Goal: Task Accomplishment & Management: Use online tool/utility

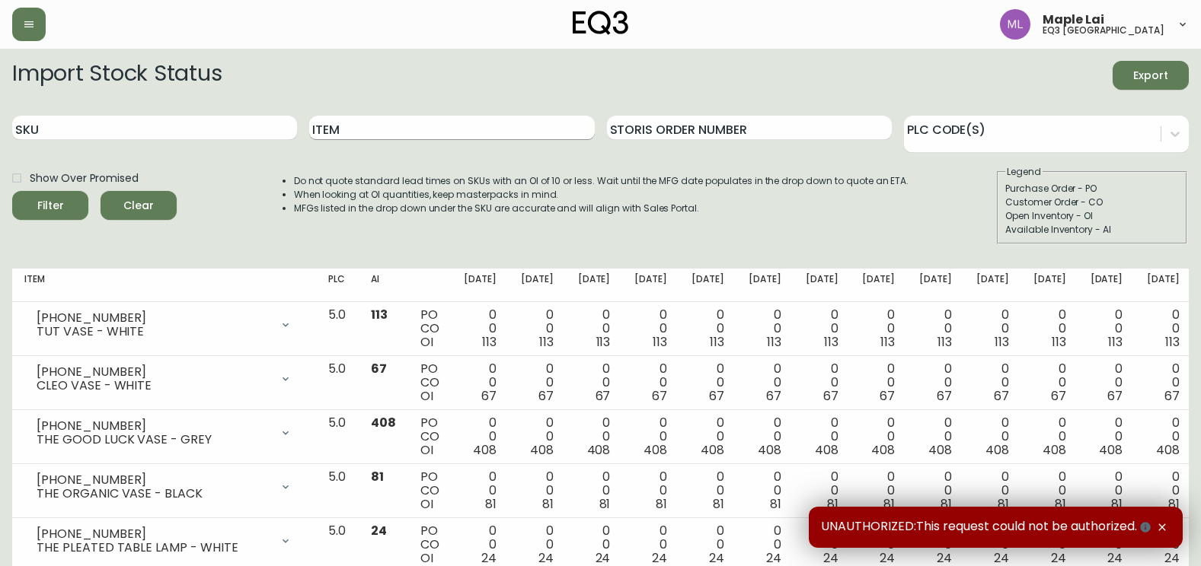
click at [368, 130] on input "Item" at bounding box center [451, 128] width 285 height 24
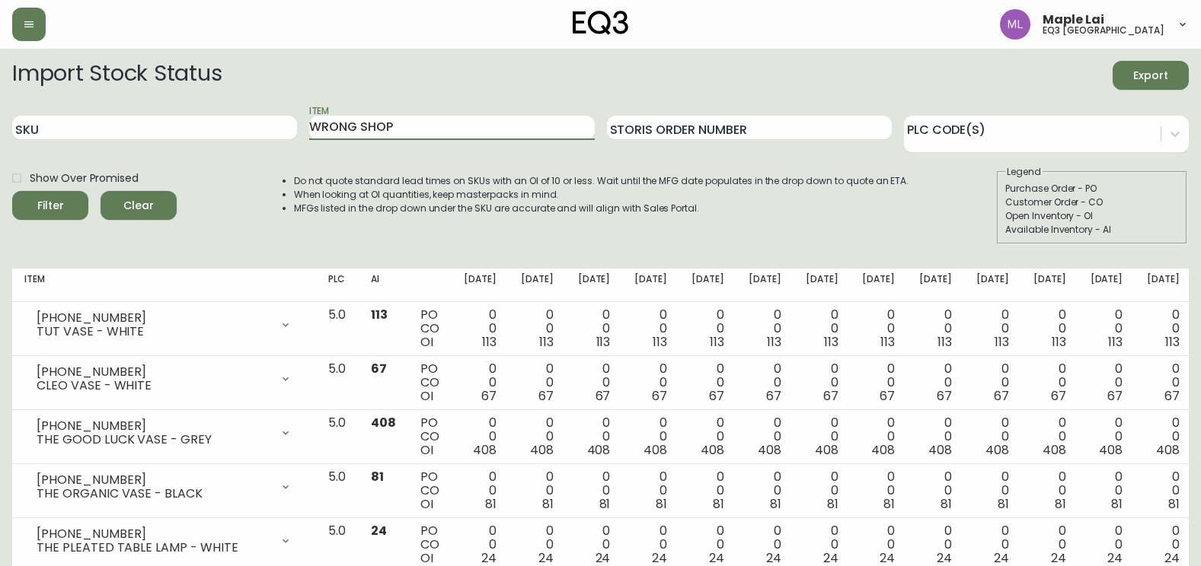
click at [12, 191] on button "Filter" at bounding box center [50, 205] width 76 height 29
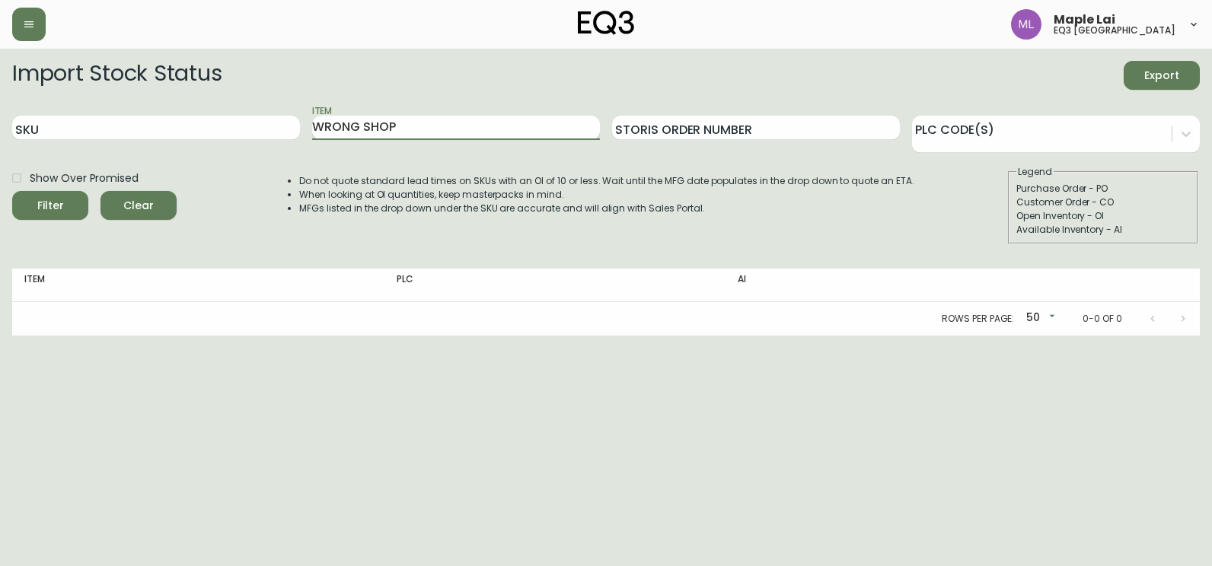
click at [363, 122] on input "WRONG SHOP" at bounding box center [456, 128] width 288 height 24
type input "WRONGSHOP"
click at [12, 191] on button "Filter" at bounding box center [50, 205] width 76 height 29
drag, startPoint x: 396, startPoint y: 125, endPoint x: 295, endPoint y: 120, distance: 100.6
click at [269, 123] on div "SKU Item WRONGSHOP Storis Order Number PLC Code(s)" at bounding box center [606, 128] width 1188 height 49
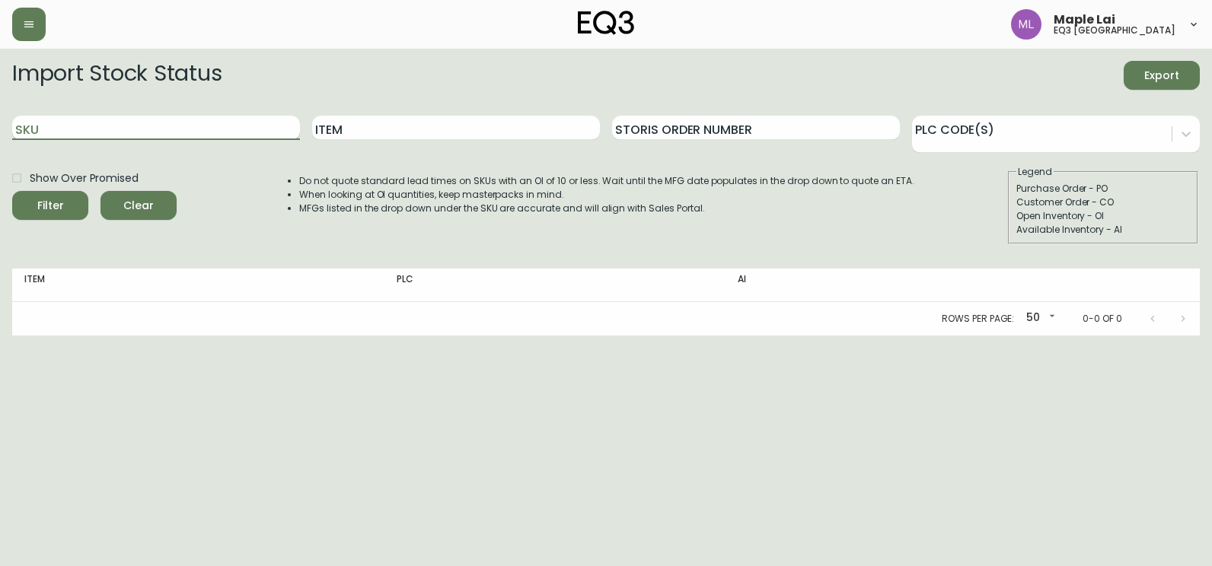
click at [121, 126] on input "SKU" at bounding box center [156, 128] width 288 height 24
paste input "[PHONE_NUMBER]"
click at [12, 191] on button "Filter" at bounding box center [50, 205] width 76 height 29
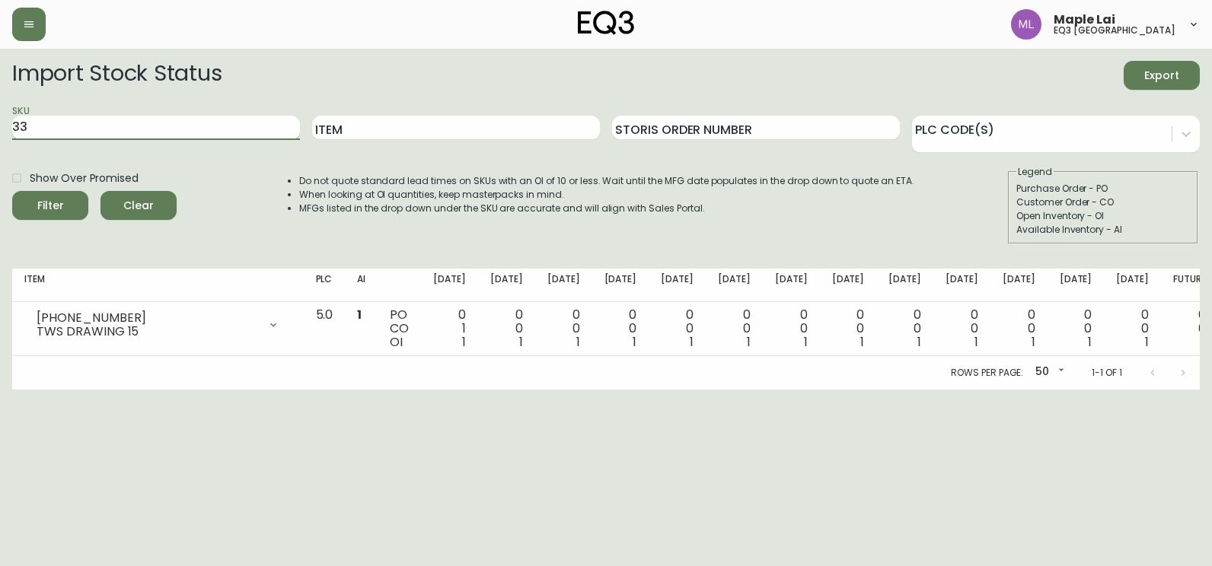
type input "3"
paste input "[PHONE_NUMBER]"
type input "[PHONE_NUMBER]"
click at [12, 191] on button "Filter" at bounding box center [50, 205] width 76 height 29
